Goal: Book appointment/travel/reservation

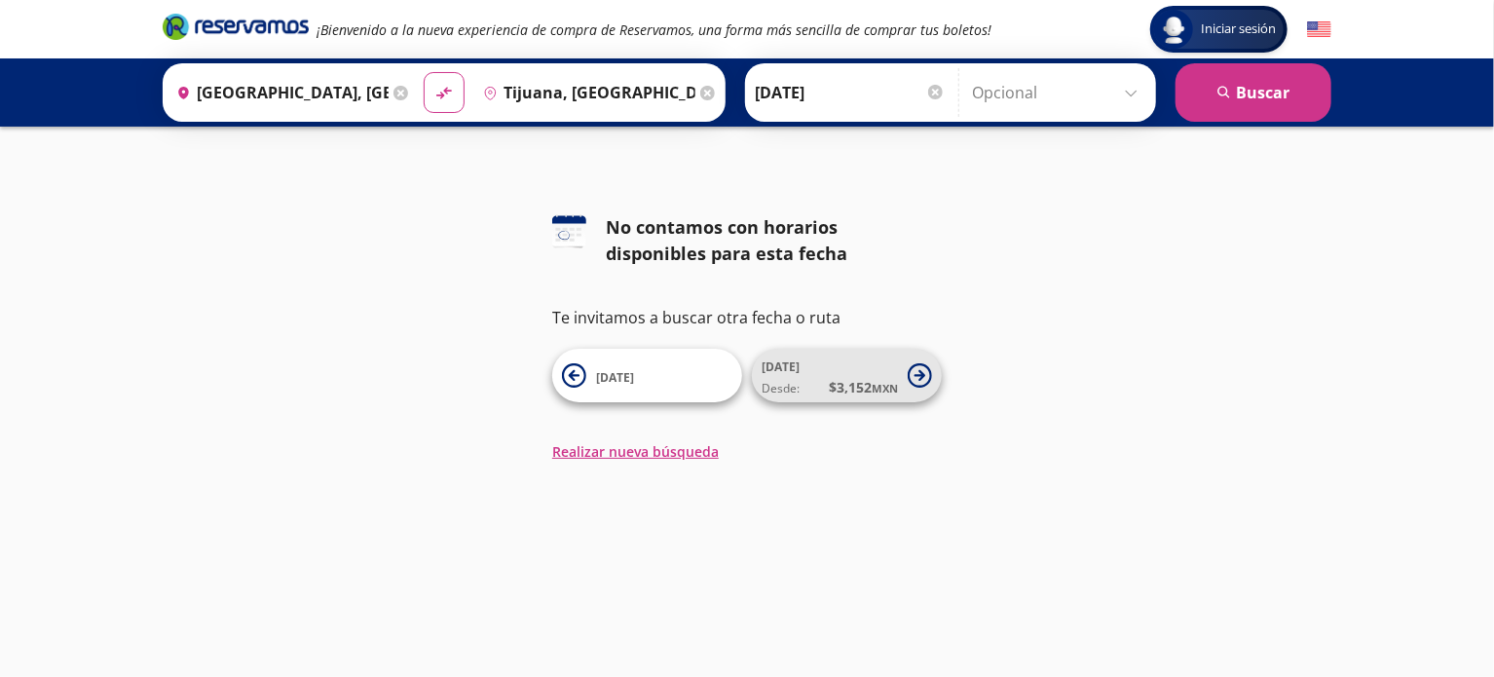
click at [879, 379] on span "$ 3,152 MXN" at bounding box center [863, 387] width 69 height 20
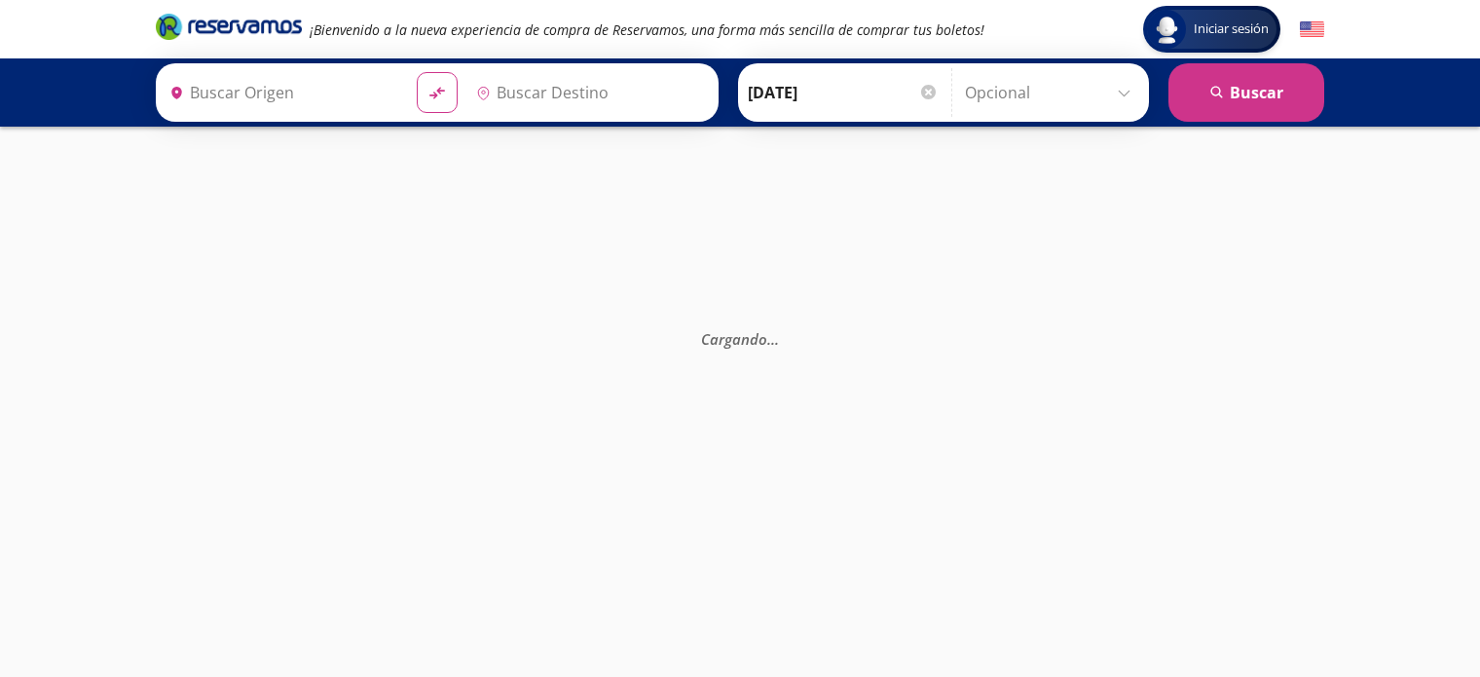
type input "[GEOGRAPHIC_DATA], [GEOGRAPHIC_DATA]"
type input "Tijuana, [GEOGRAPHIC_DATA][US_STATE]"
type input "[GEOGRAPHIC_DATA], [GEOGRAPHIC_DATA]"
type input "Tijuana, [GEOGRAPHIC_DATA][US_STATE]"
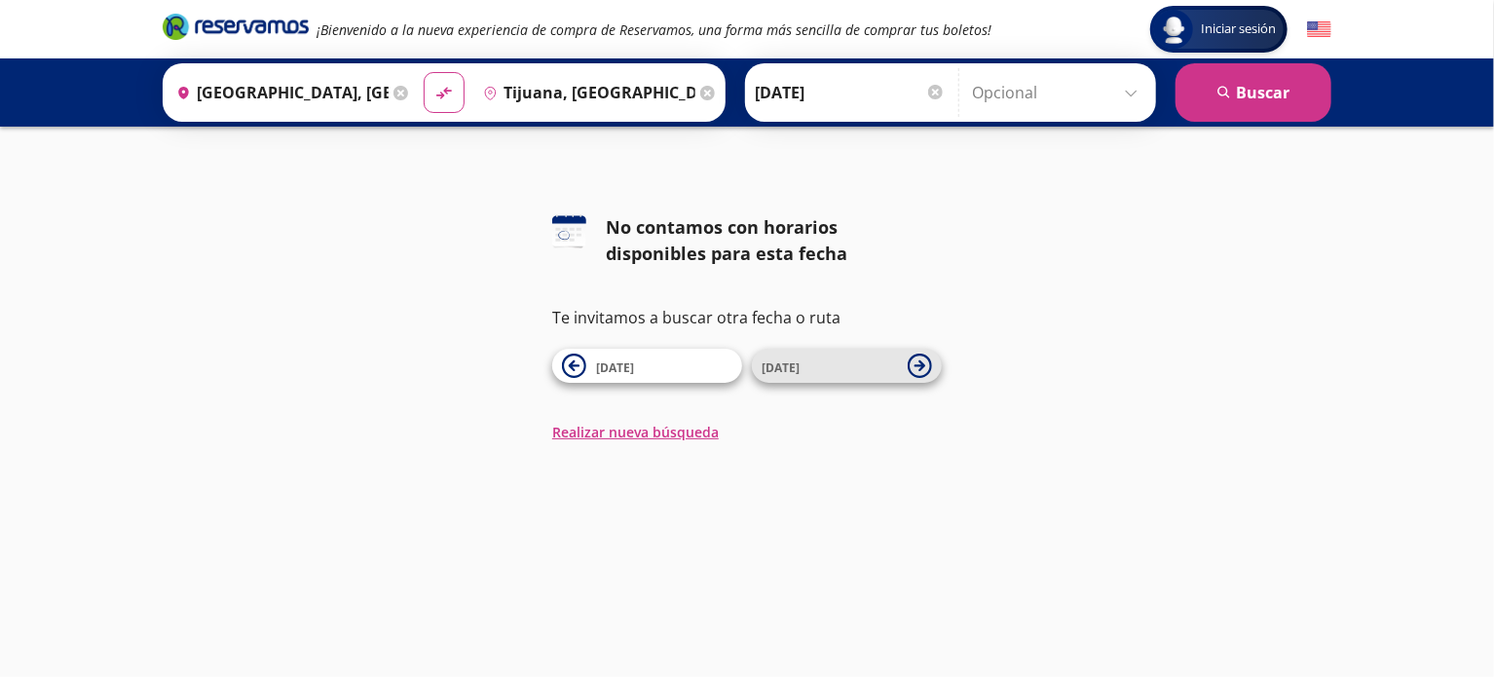
click at [911, 363] on icon at bounding box center [920, 366] width 24 height 24
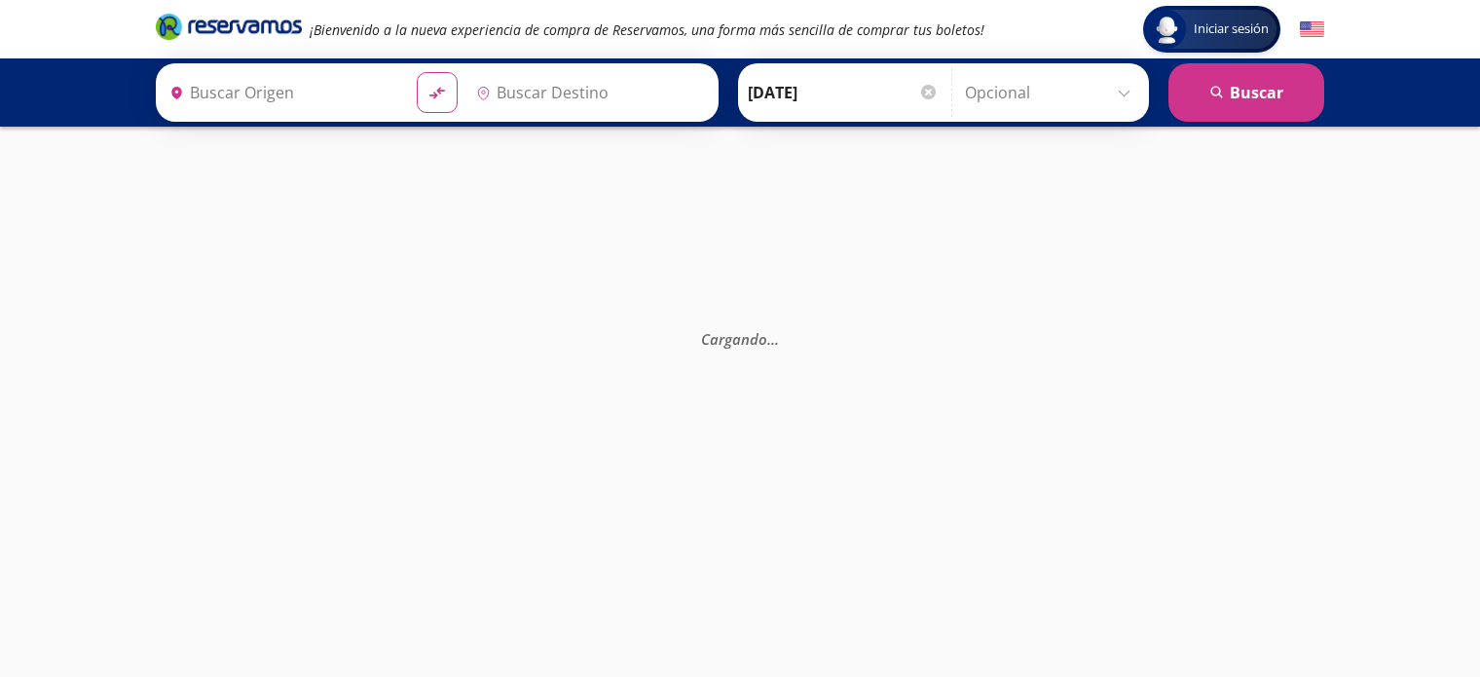
type input "[GEOGRAPHIC_DATA], [GEOGRAPHIC_DATA]"
type input "Tijuana, [GEOGRAPHIC_DATA][US_STATE]"
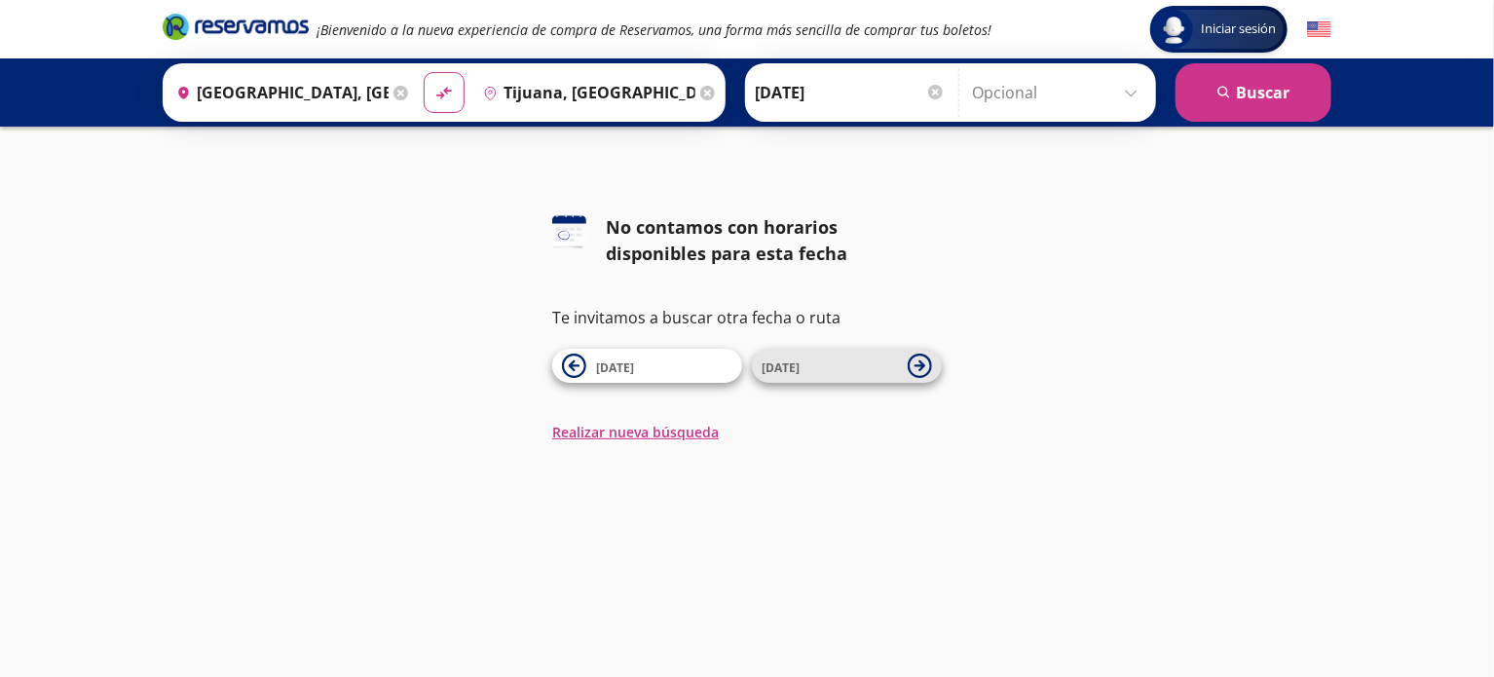
click at [829, 364] on span "[DATE]" at bounding box center [830, 365] width 136 height 23
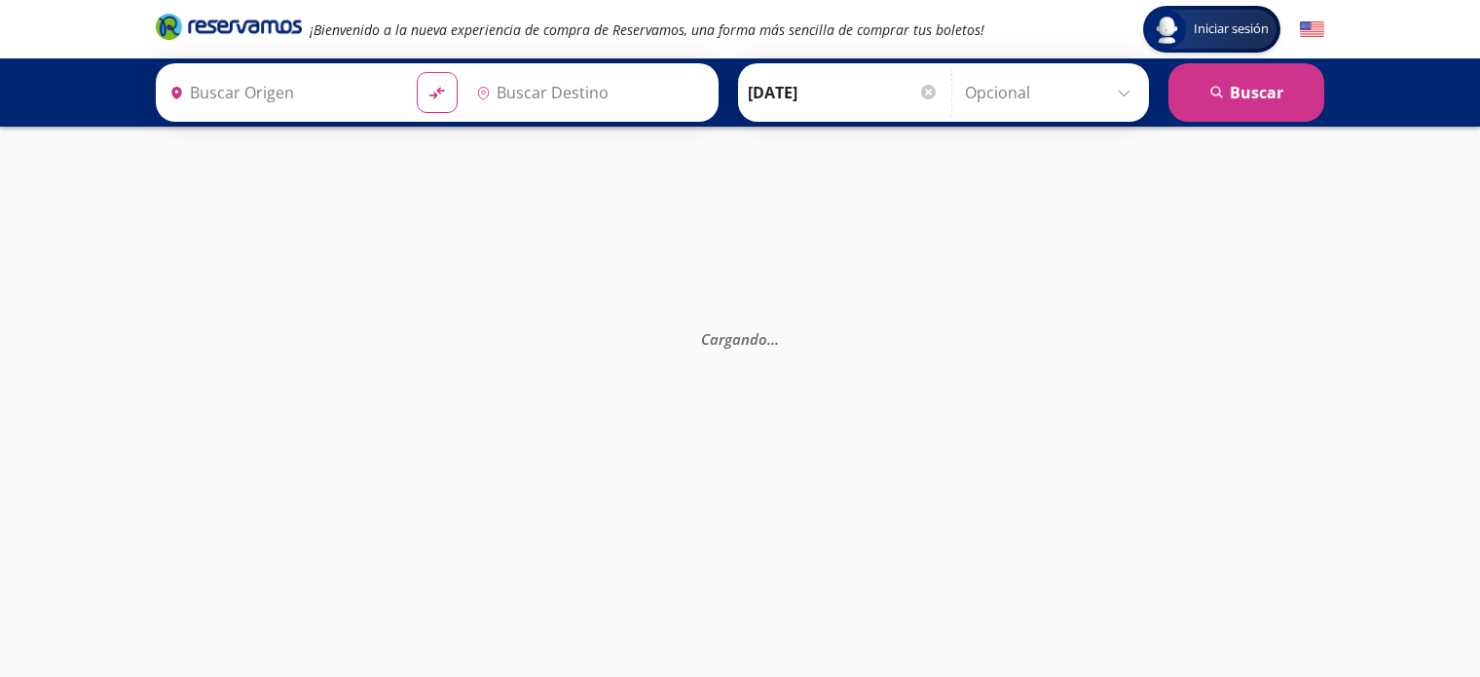
type input "[GEOGRAPHIC_DATA], [GEOGRAPHIC_DATA]"
type input "Tijuana, [GEOGRAPHIC_DATA][US_STATE]"
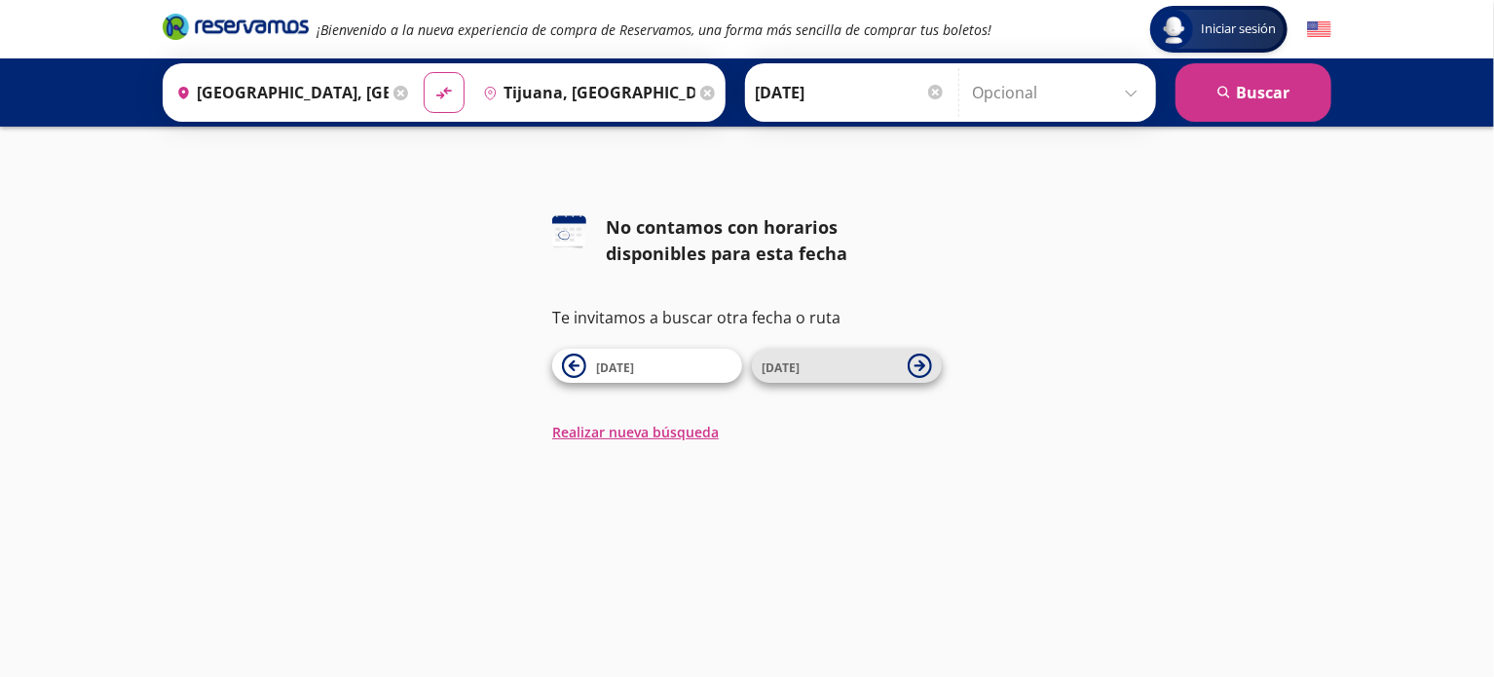
click at [852, 378] on button "[DATE]" at bounding box center [847, 366] width 190 height 34
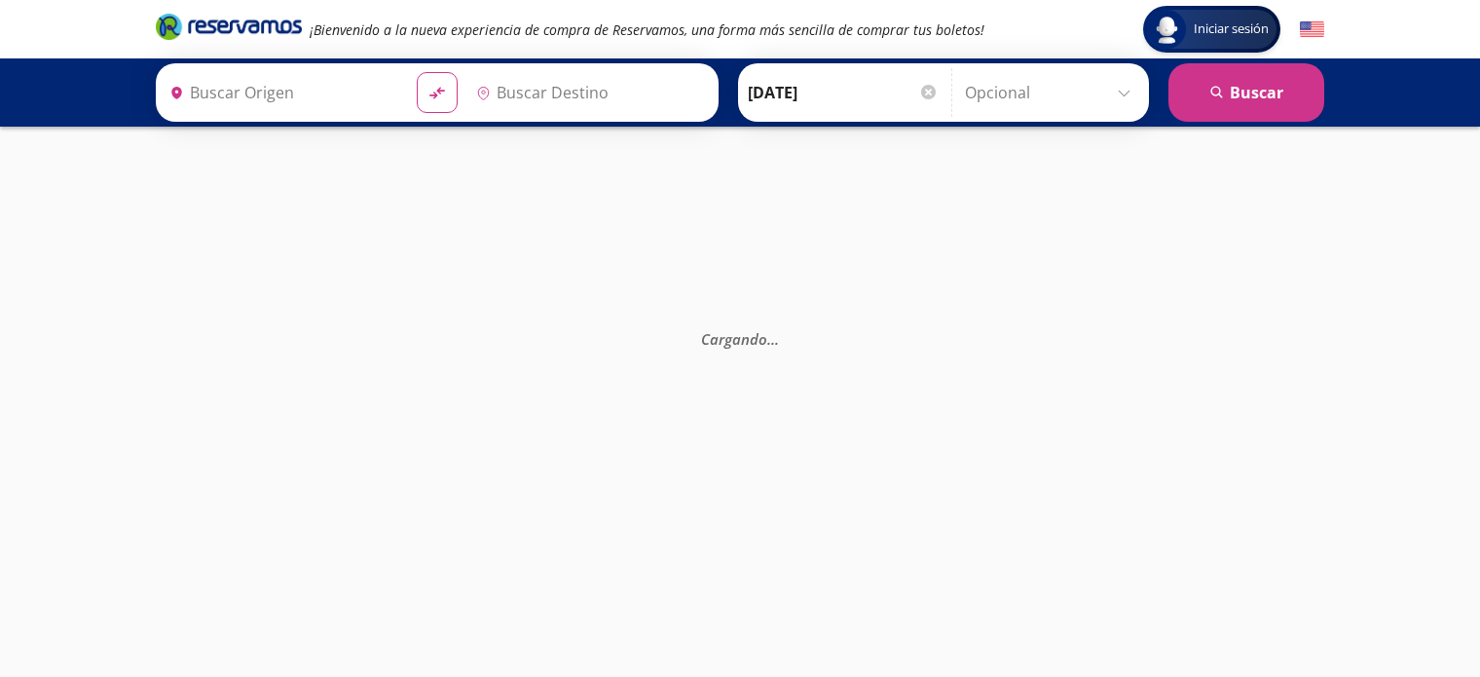
type input "[GEOGRAPHIC_DATA], [GEOGRAPHIC_DATA]"
type input "Tijuana, [GEOGRAPHIC_DATA][US_STATE]"
